Goal: Task Accomplishment & Management: Manage account settings

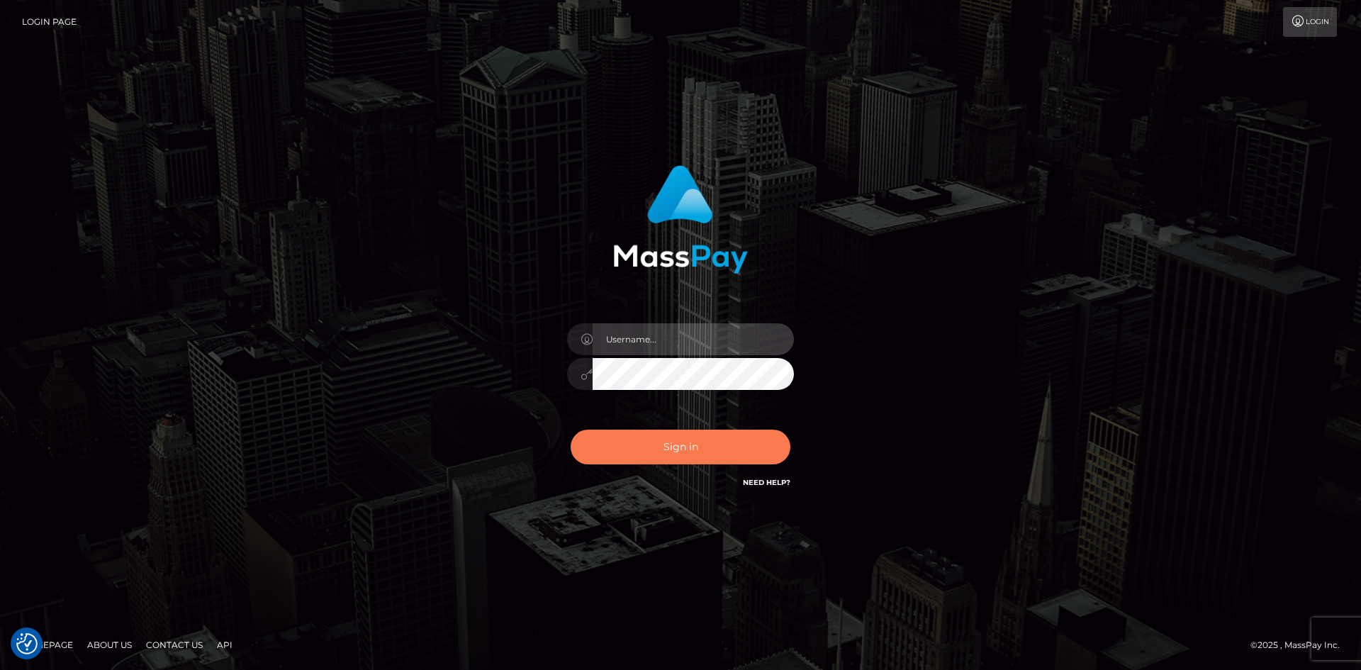
type input "tinan"
click at [684, 455] on button "Sign in" at bounding box center [680, 446] width 220 height 35
type input "tinan"
click at [697, 444] on button "Sign in" at bounding box center [680, 446] width 220 height 35
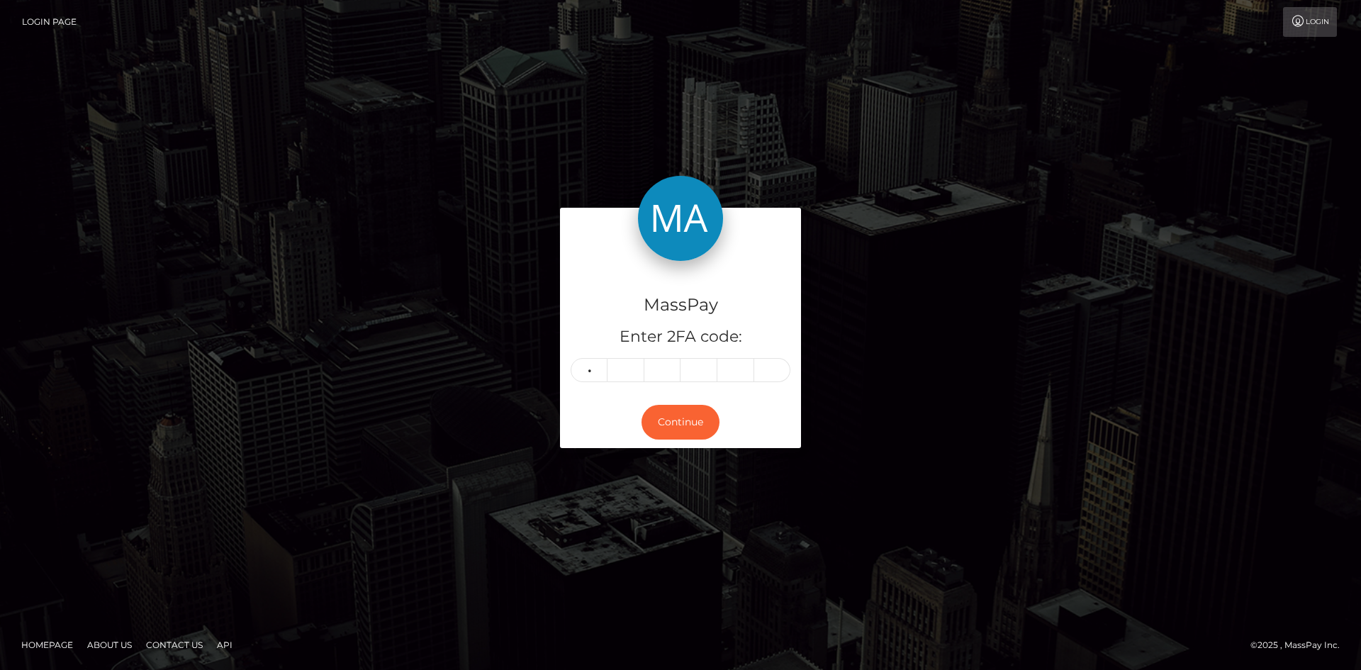
type input "6"
type input "7"
type input "0"
type input "1"
type input "4"
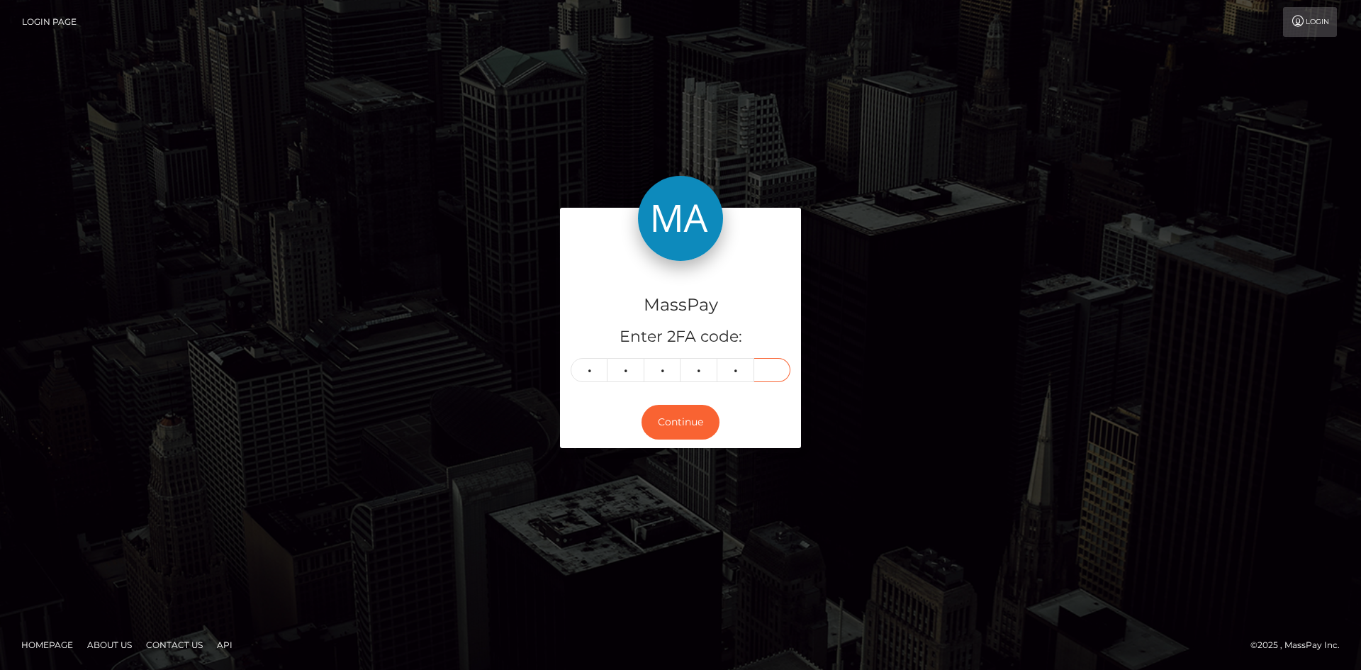
type input "2"
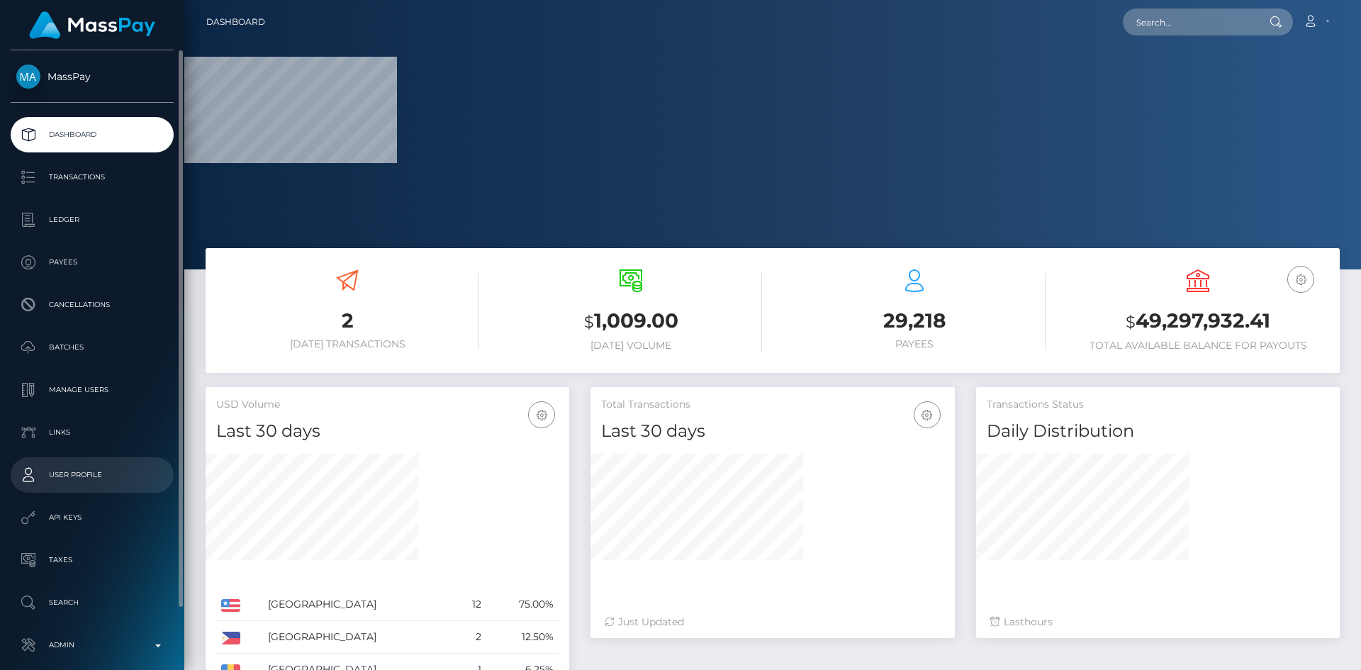
scroll to position [67, 0]
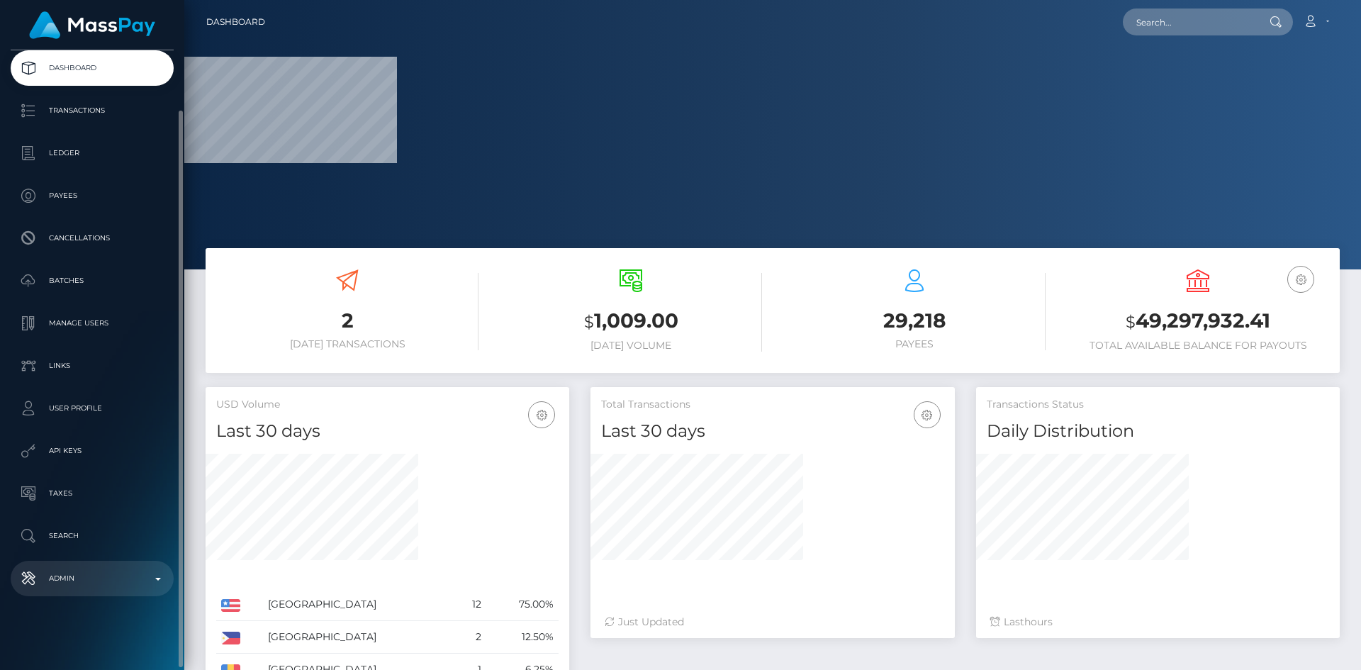
click at [100, 581] on p "Admin" at bounding box center [92, 578] width 152 height 21
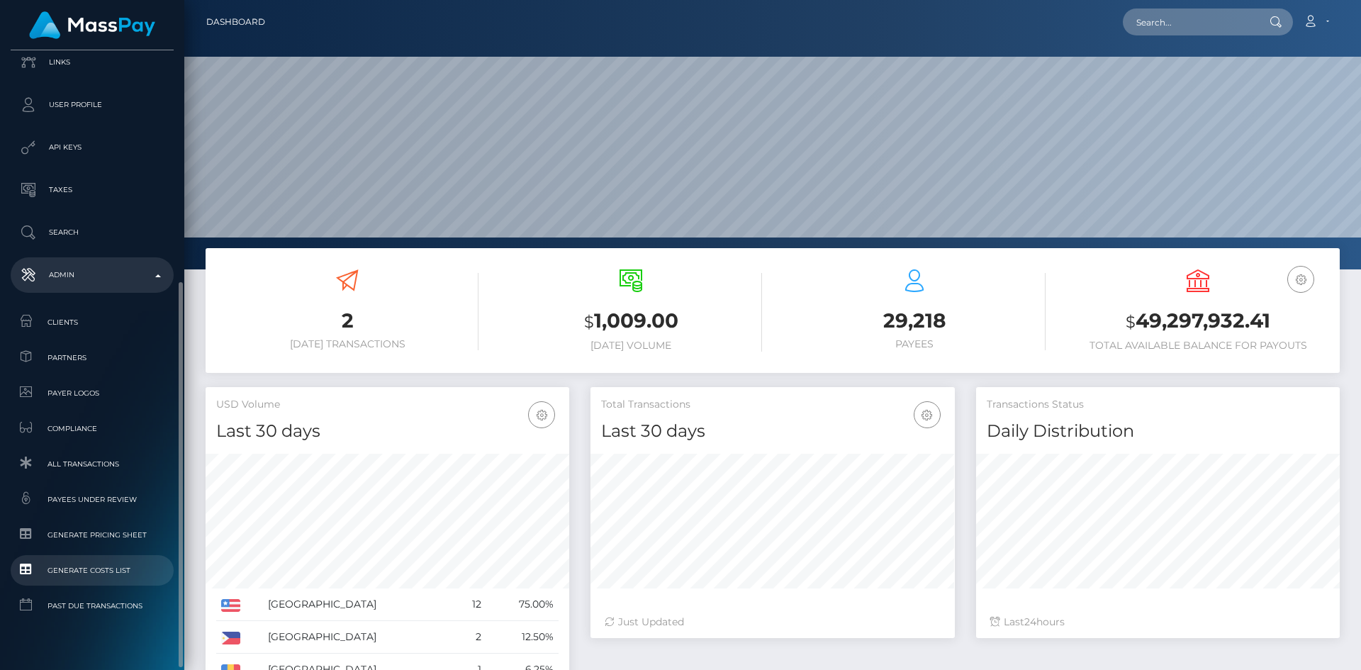
scroll to position [395, 0]
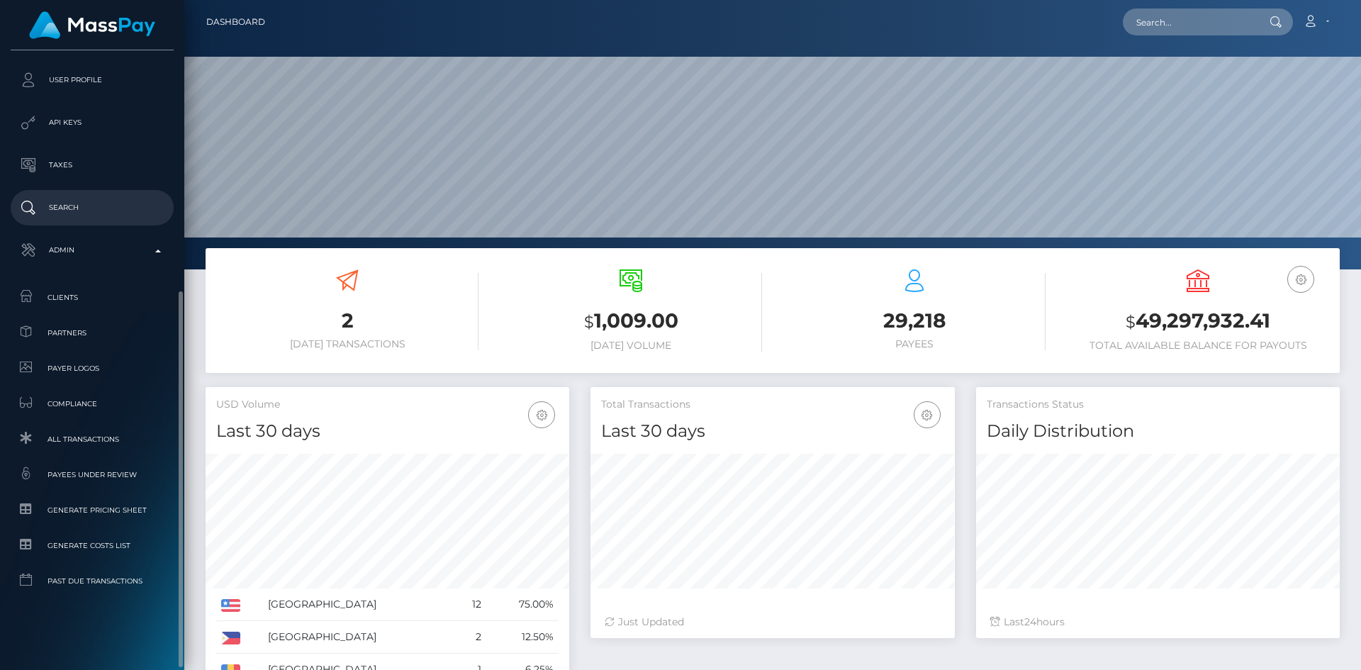
click at [119, 204] on p "Search" at bounding box center [92, 207] width 152 height 21
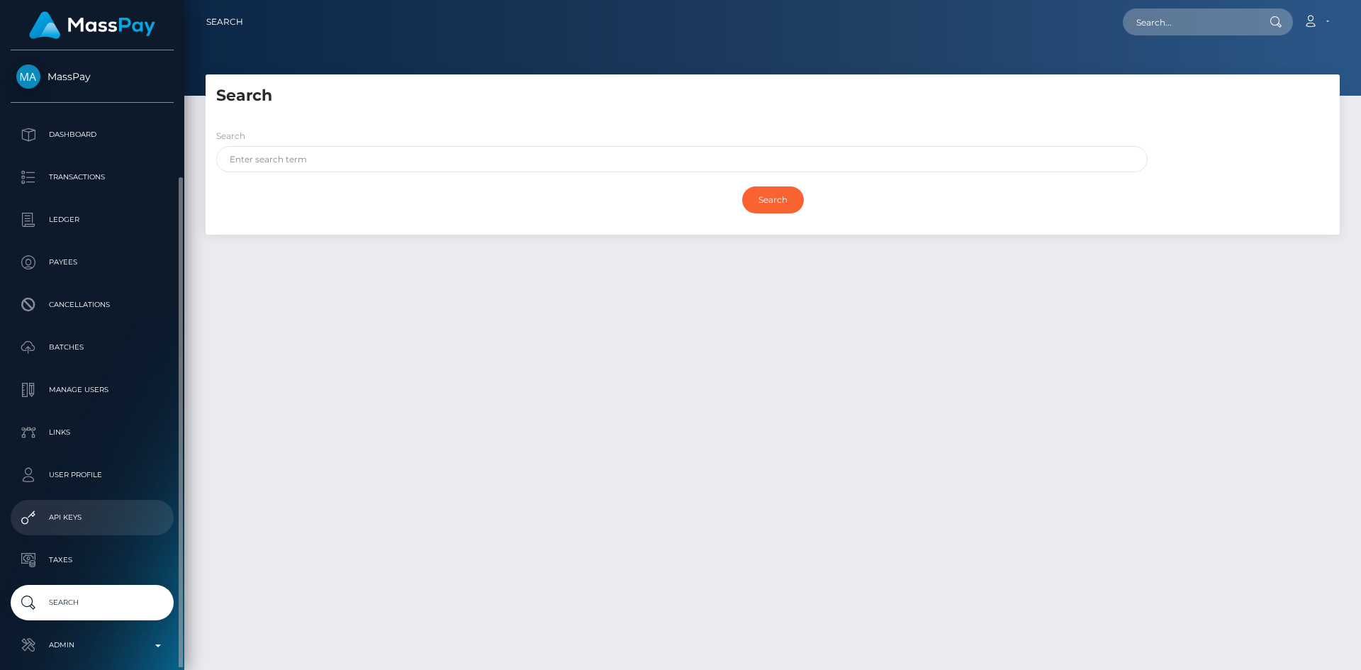
scroll to position [67, 0]
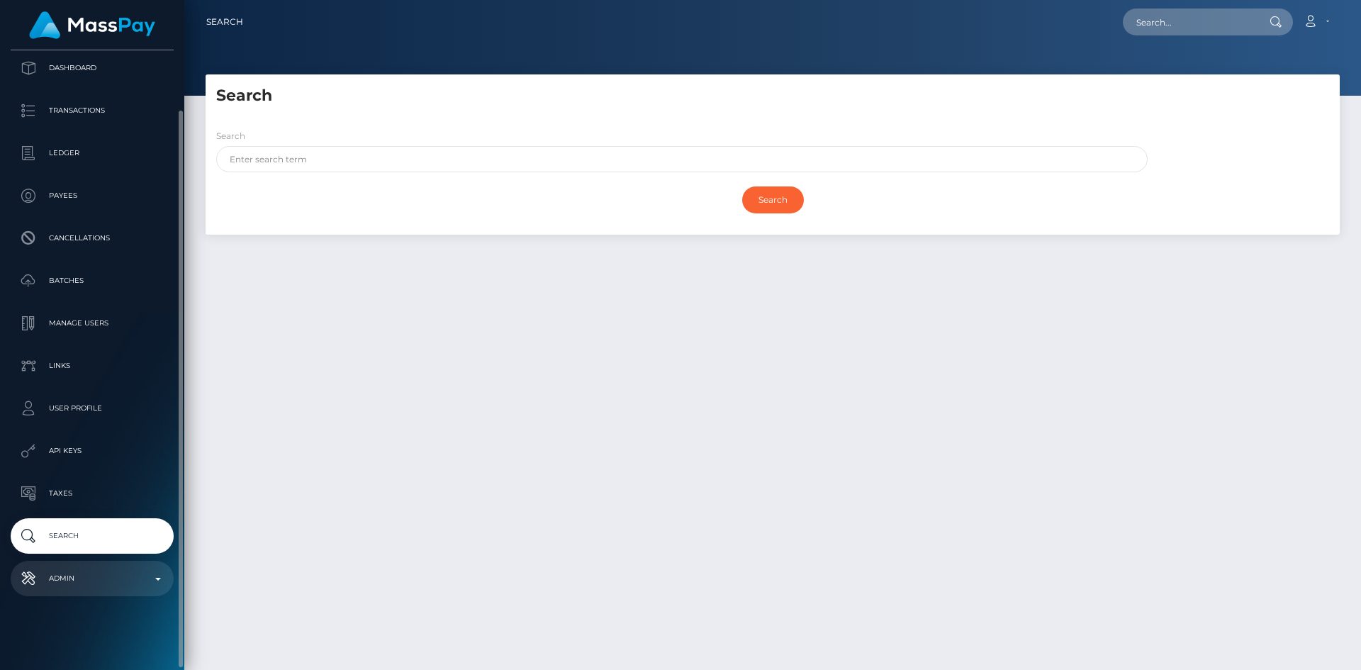
click at [88, 568] on p "Admin" at bounding box center [92, 578] width 152 height 21
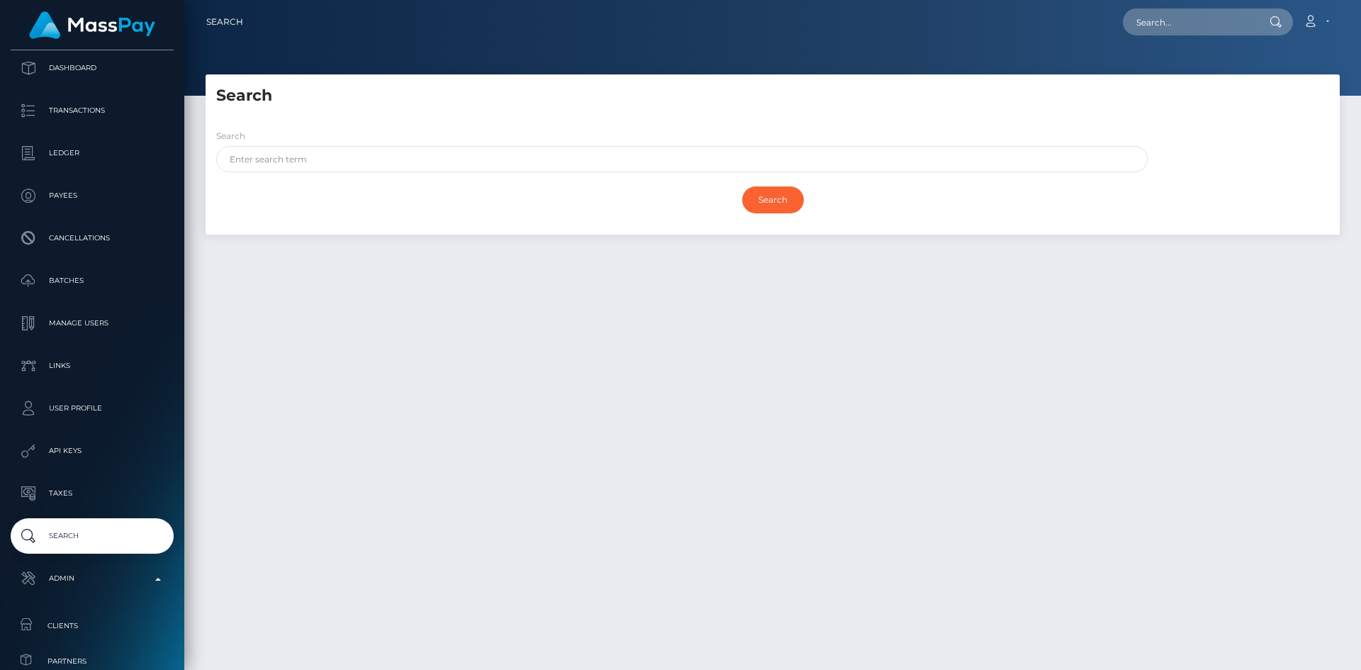
scroll to position [444, 0]
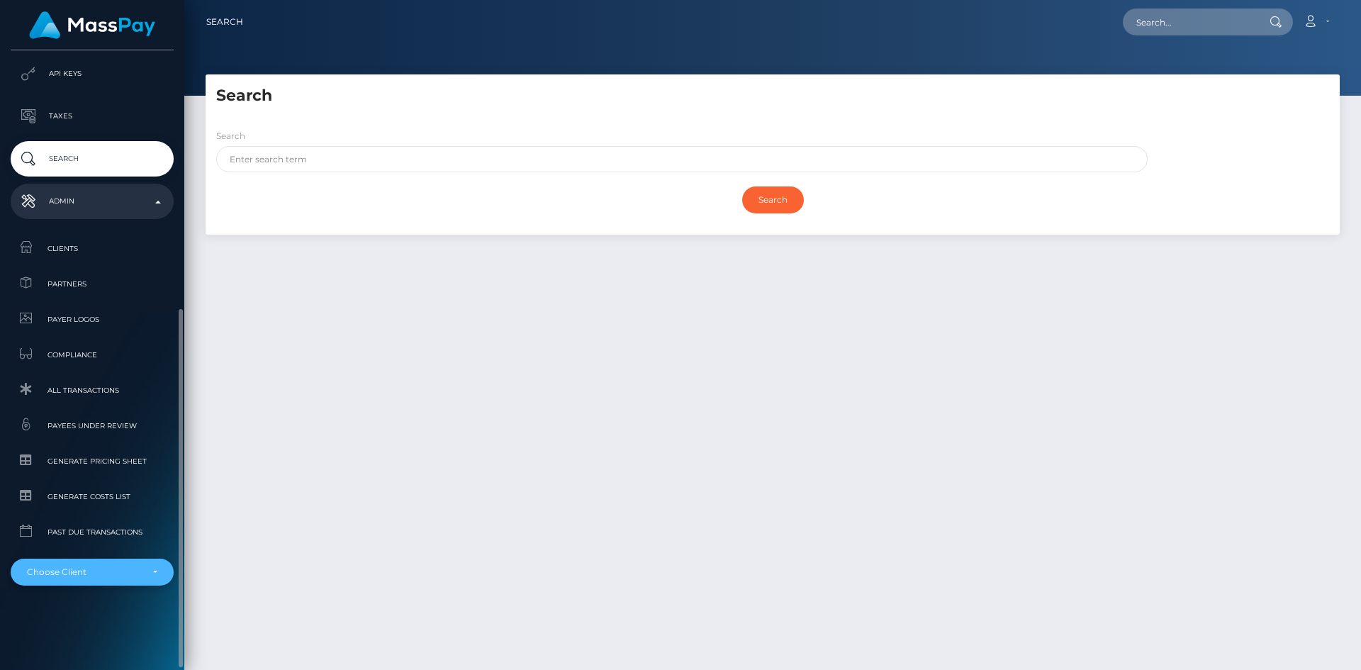
click at [106, 580] on div "Choose Client" at bounding box center [92, 571] width 163 height 27
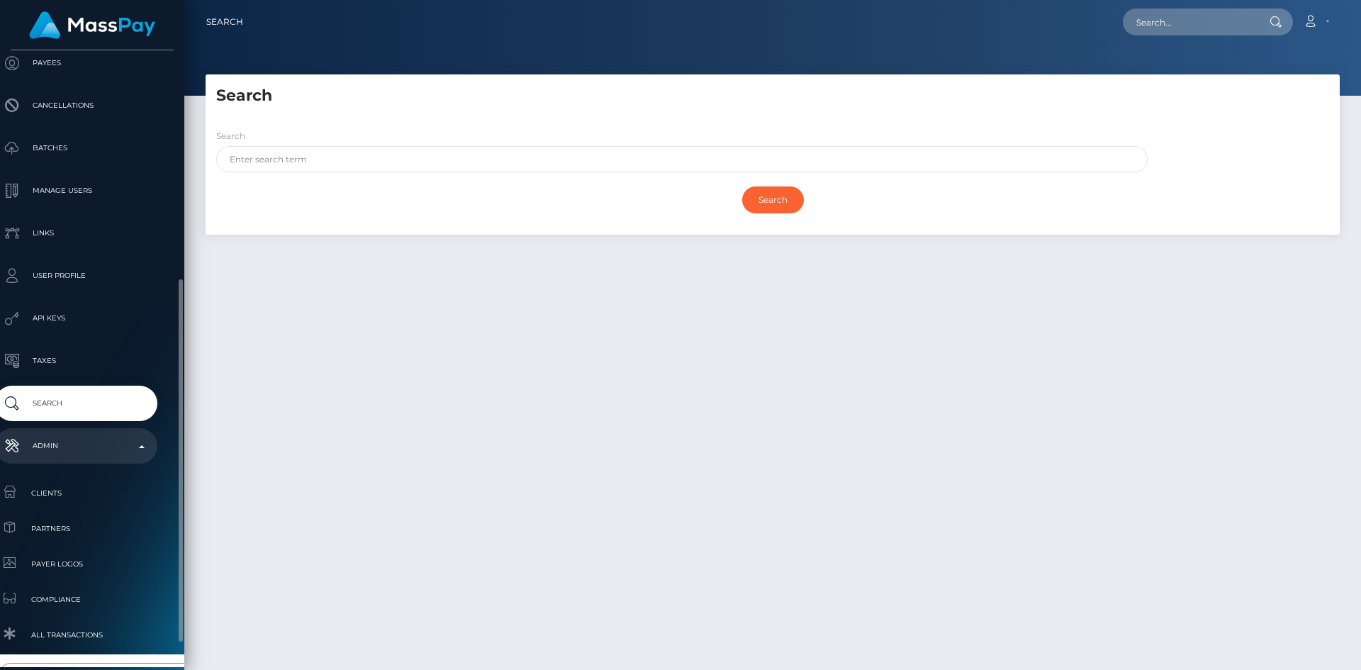
scroll to position [412, 16]
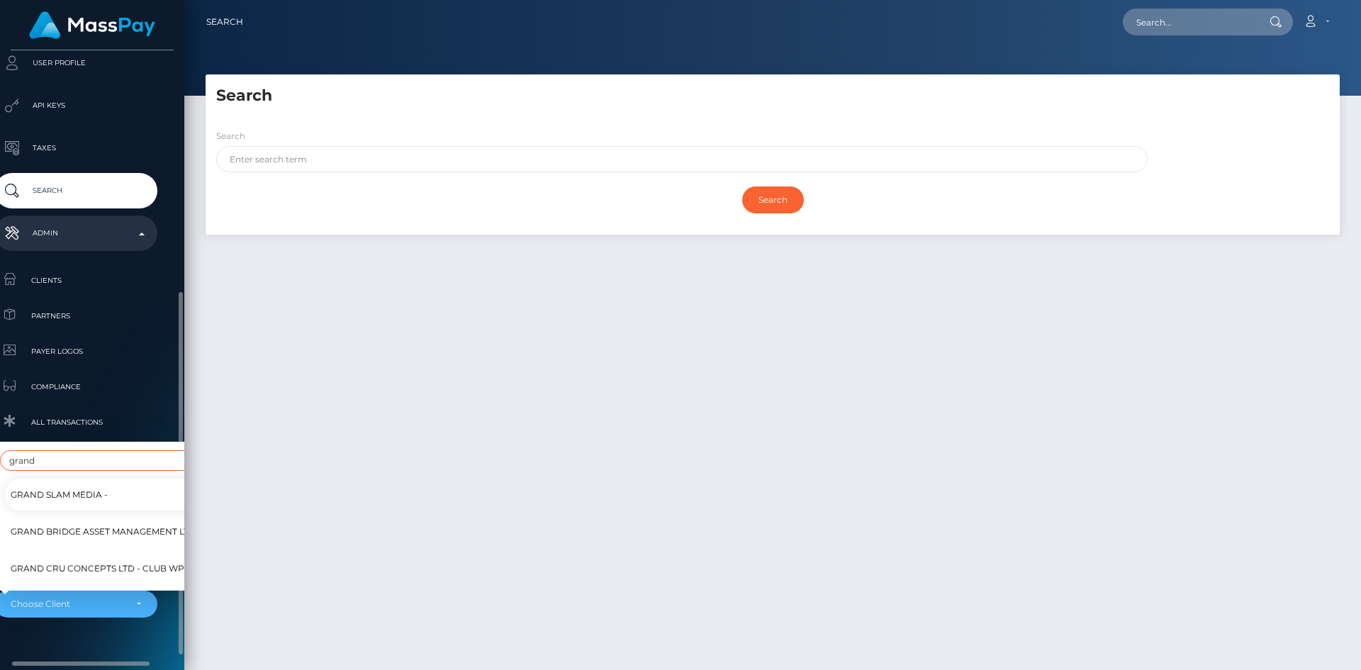
type input "grand"
click at [101, 559] on span "Grand Cru Concepts Ltd - Club WPT Gold" at bounding box center [114, 568] width 206 height 18
select select "358"
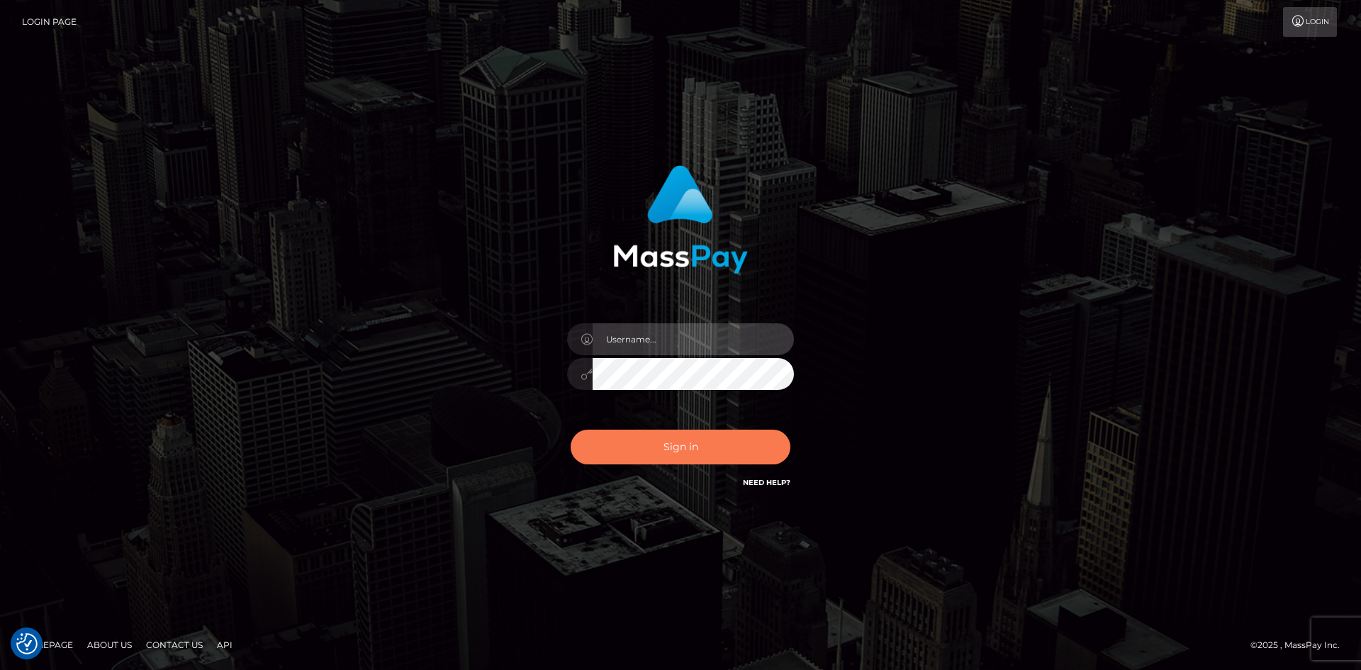
type input "tinan"
click at [685, 450] on button "Sign in" at bounding box center [680, 446] width 220 height 35
type input "tinan"
click at [651, 440] on button "Sign in" at bounding box center [680, 446] width 220 height 35
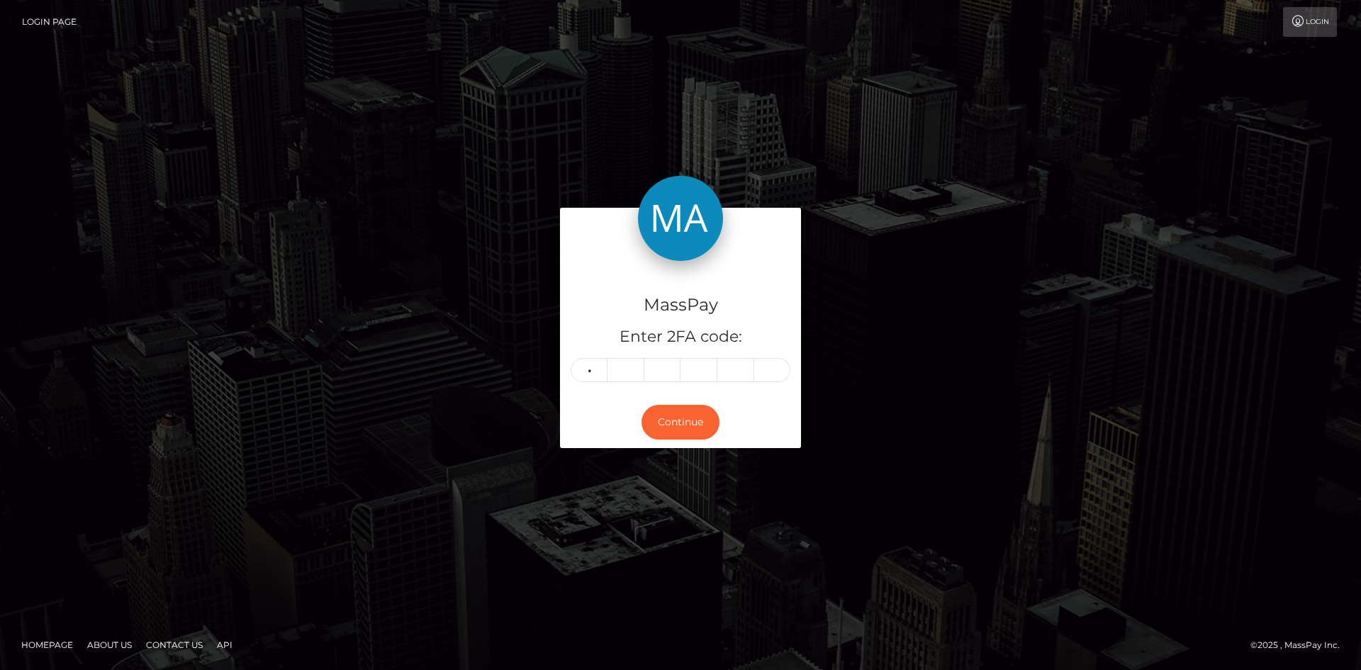
type input "6"
type input "7"
type input "2"
type input "9"
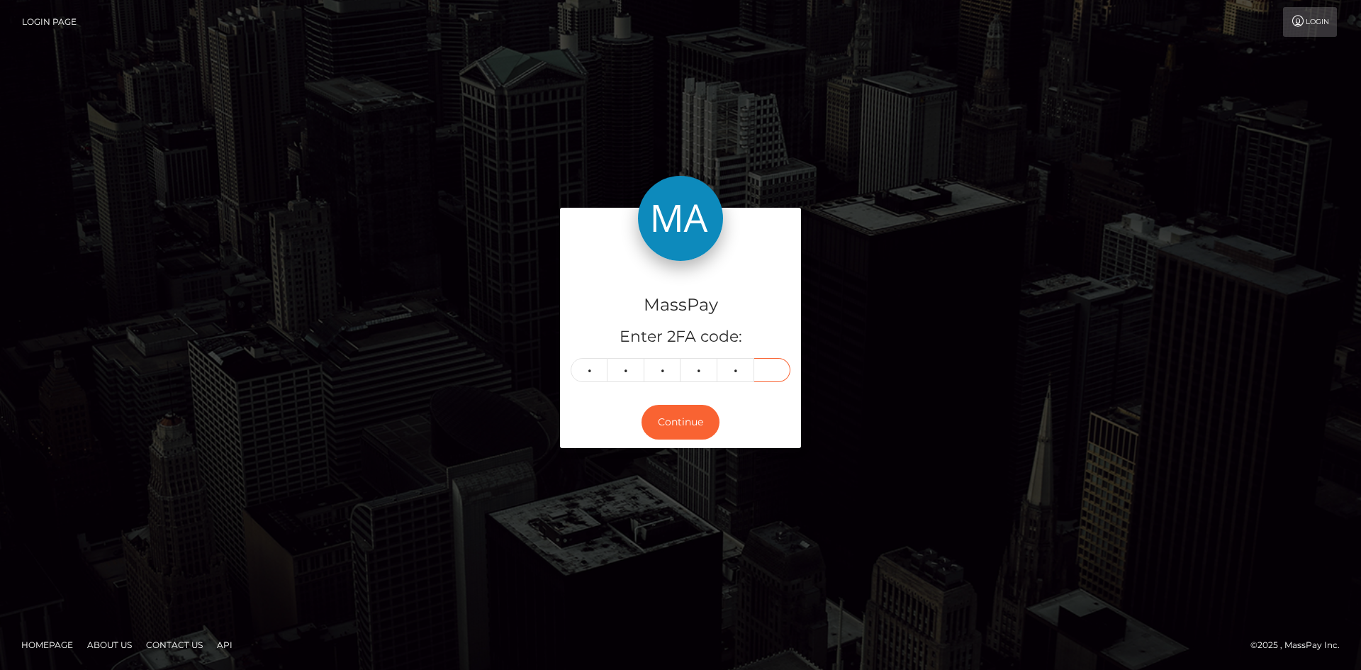
type input "0"
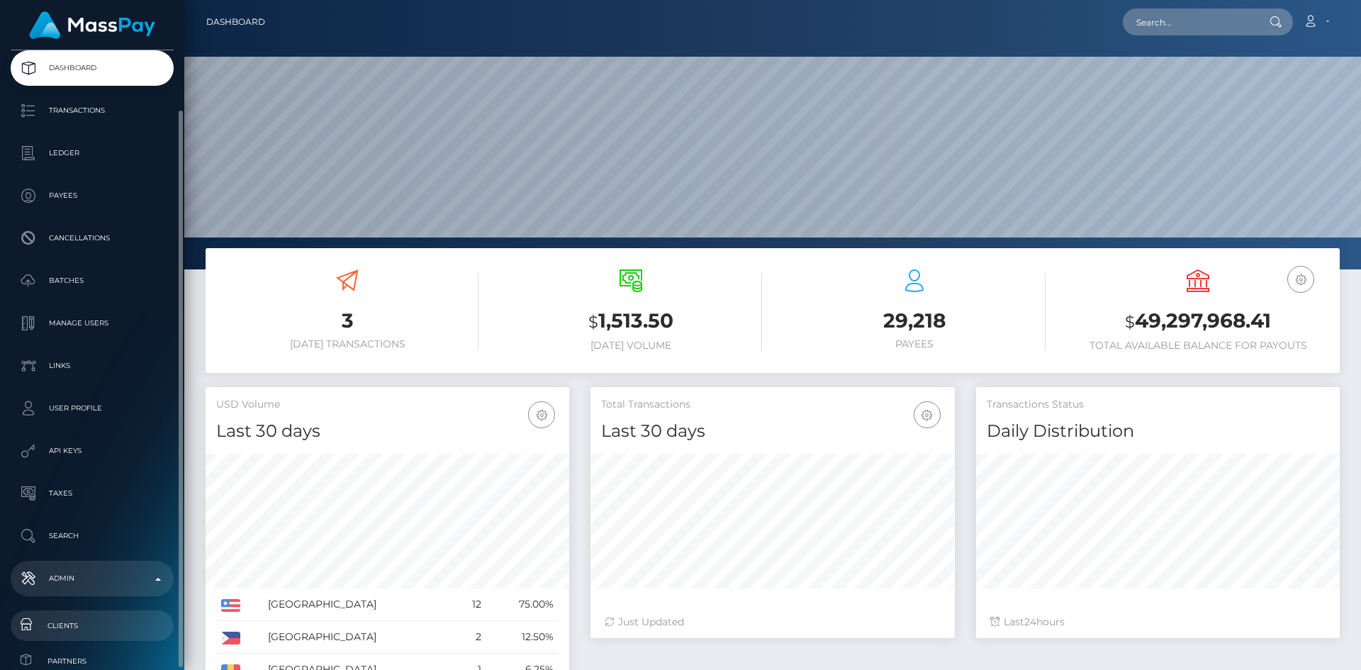
scroll to position [252, 364]
click at [91, 622] on span "Clients" at bounding box center [92, 625] width 152 height 16
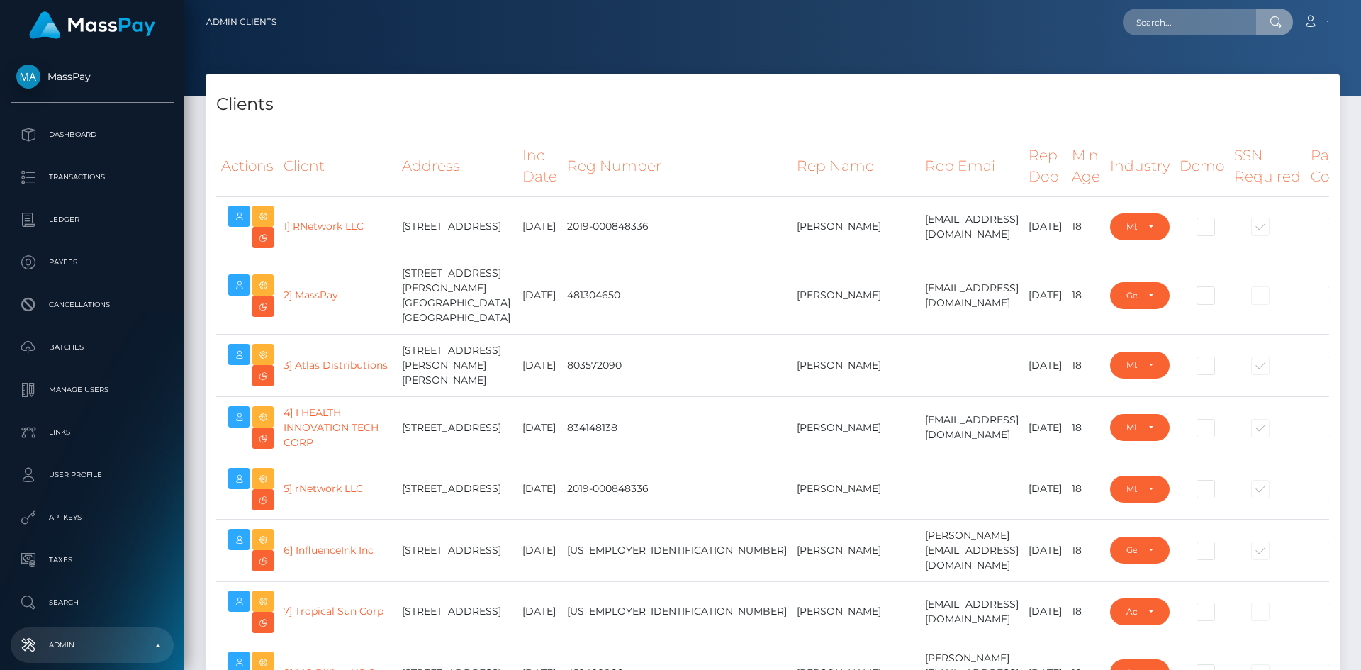
select select "223"
type input "[EMAIL_ADDRESS][DOMAIN_NAME]"
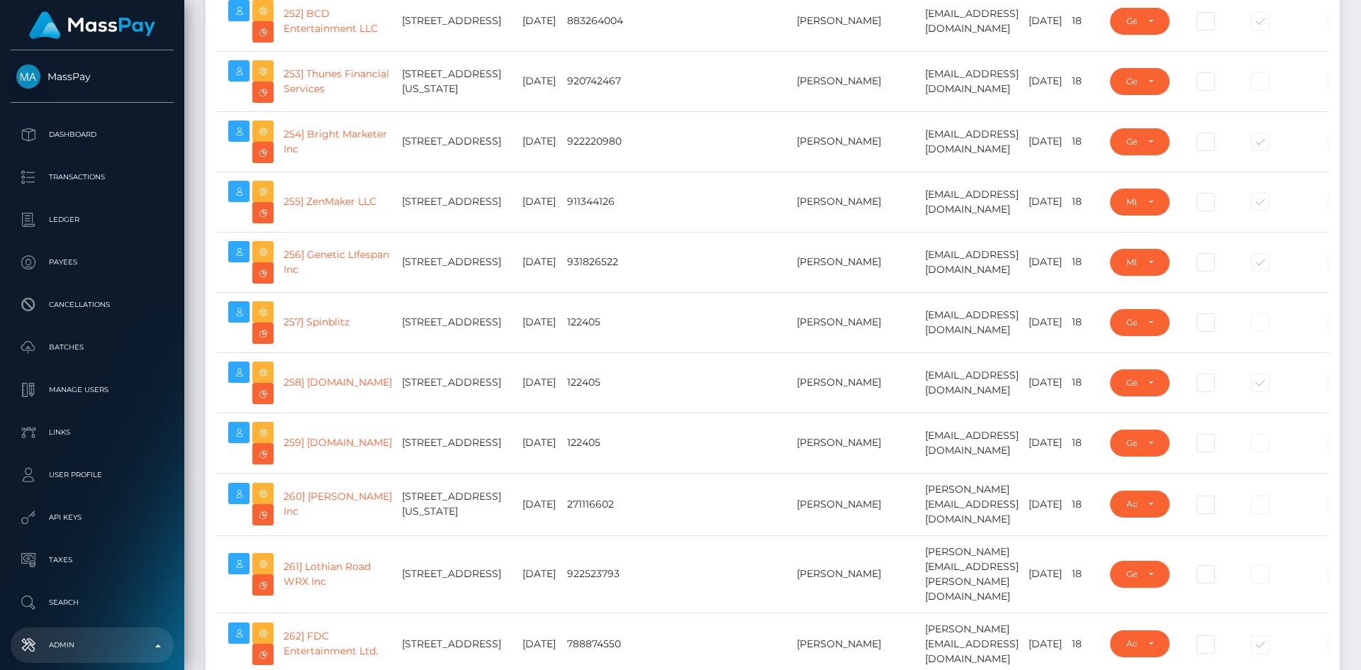
scroll to position [17349, 0]
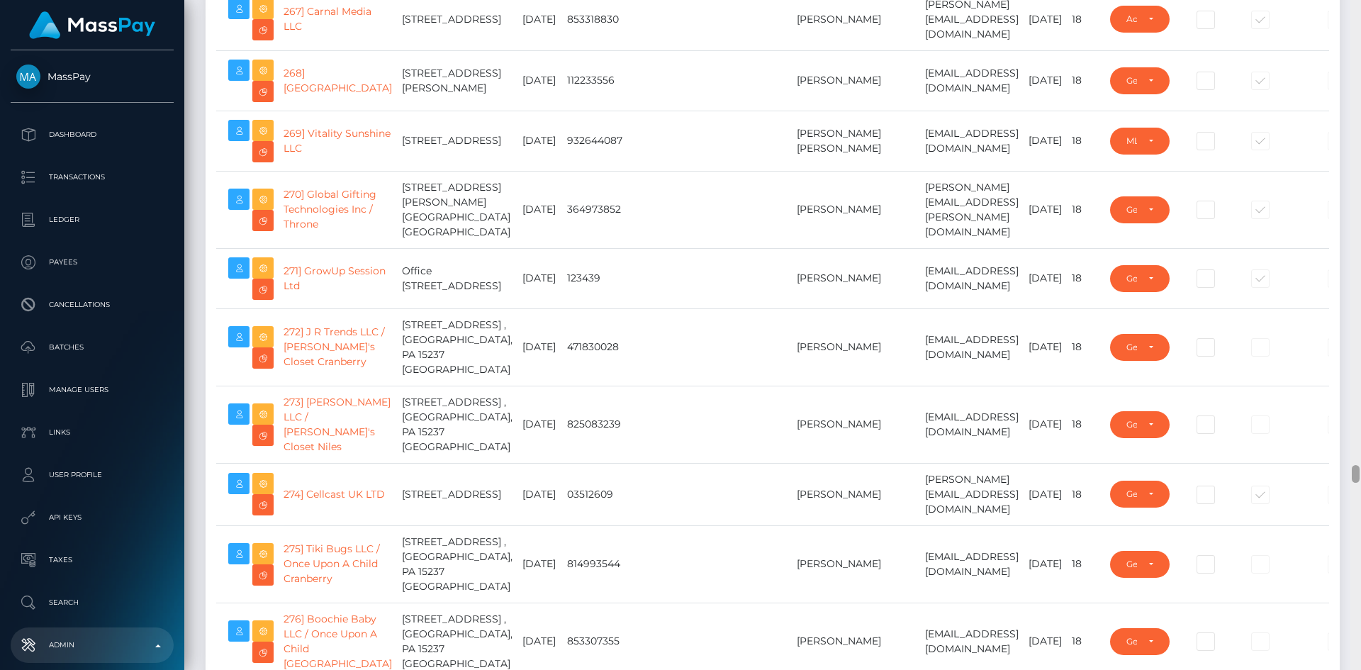
drag, startPoint x: 1358, startPoint y: 109, endPoint x: 1329, endPoint y: 473, distance: 365.4
click at [1329, 473] on div "Admin Clients [EMAIL_ADDRESS][DOMAIN_NAME] Loading... Loading... Account" at bounding box center [772, 335] width 1176 height 670
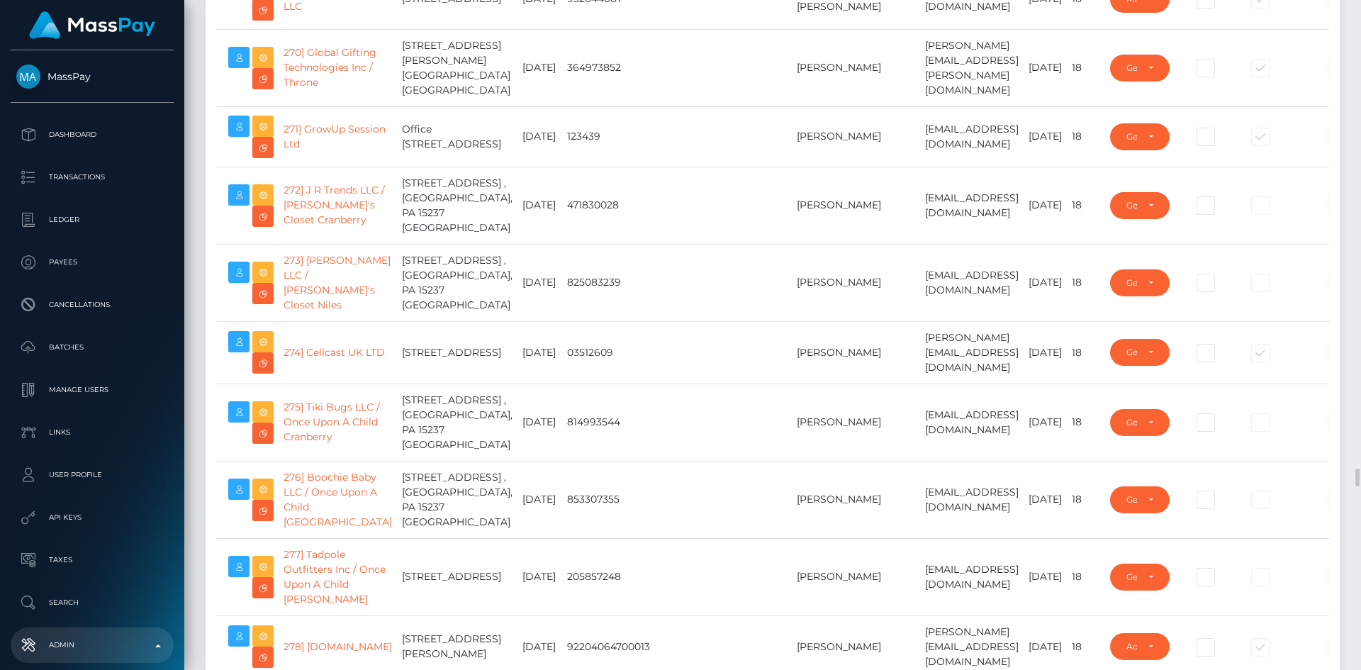
scroll to position [17562, 0]
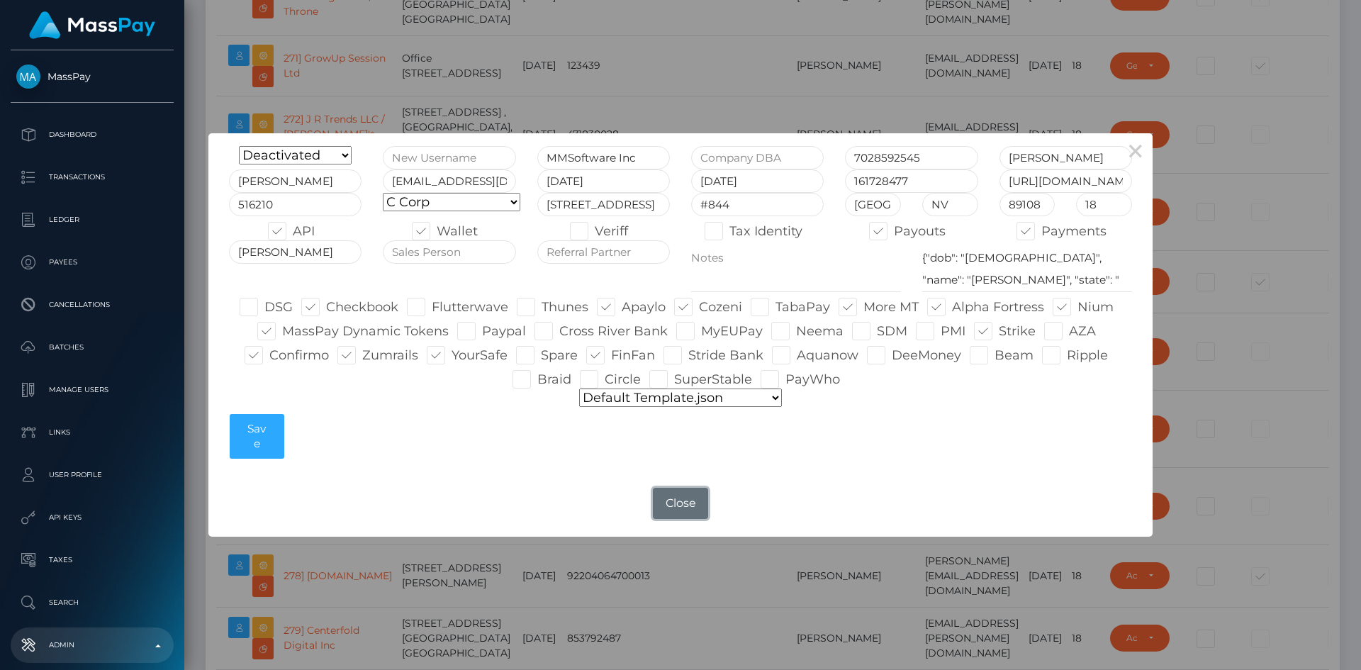
click at [672, 507] on button "Close" at bounding box center [680, 503] width 55 height 31
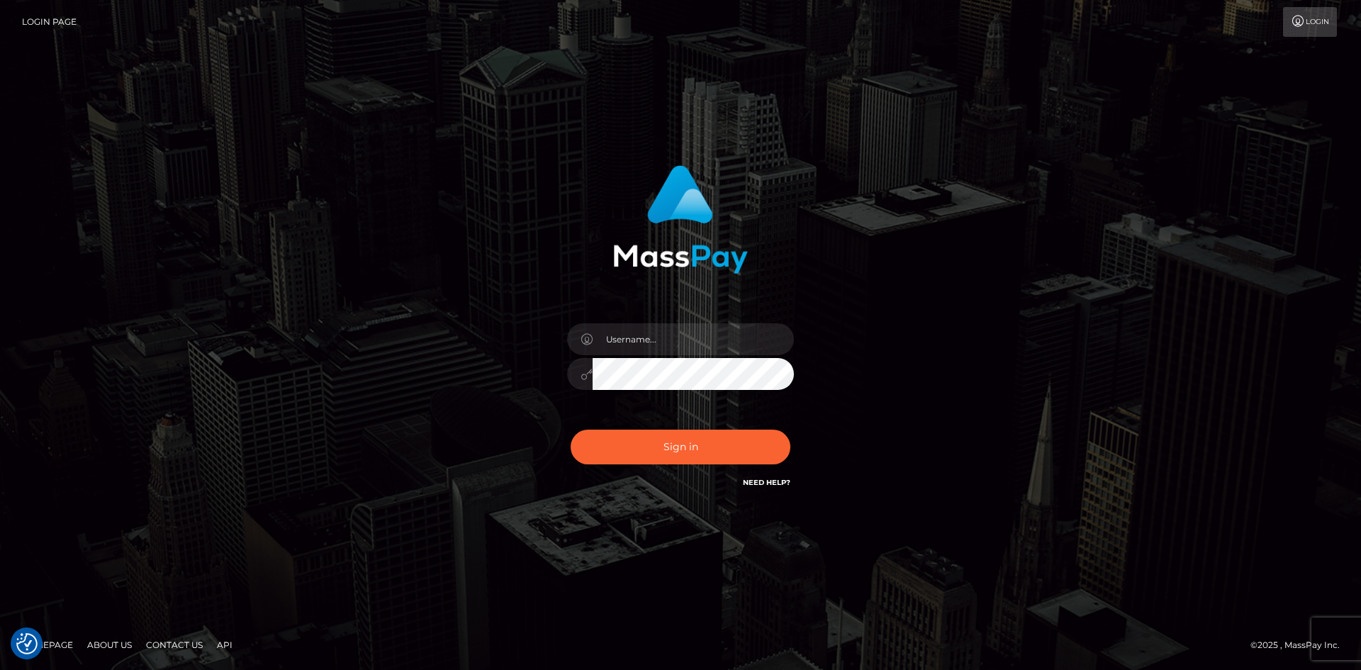
checkbox input "true"
